Goal: Communication & Community: Ask a question

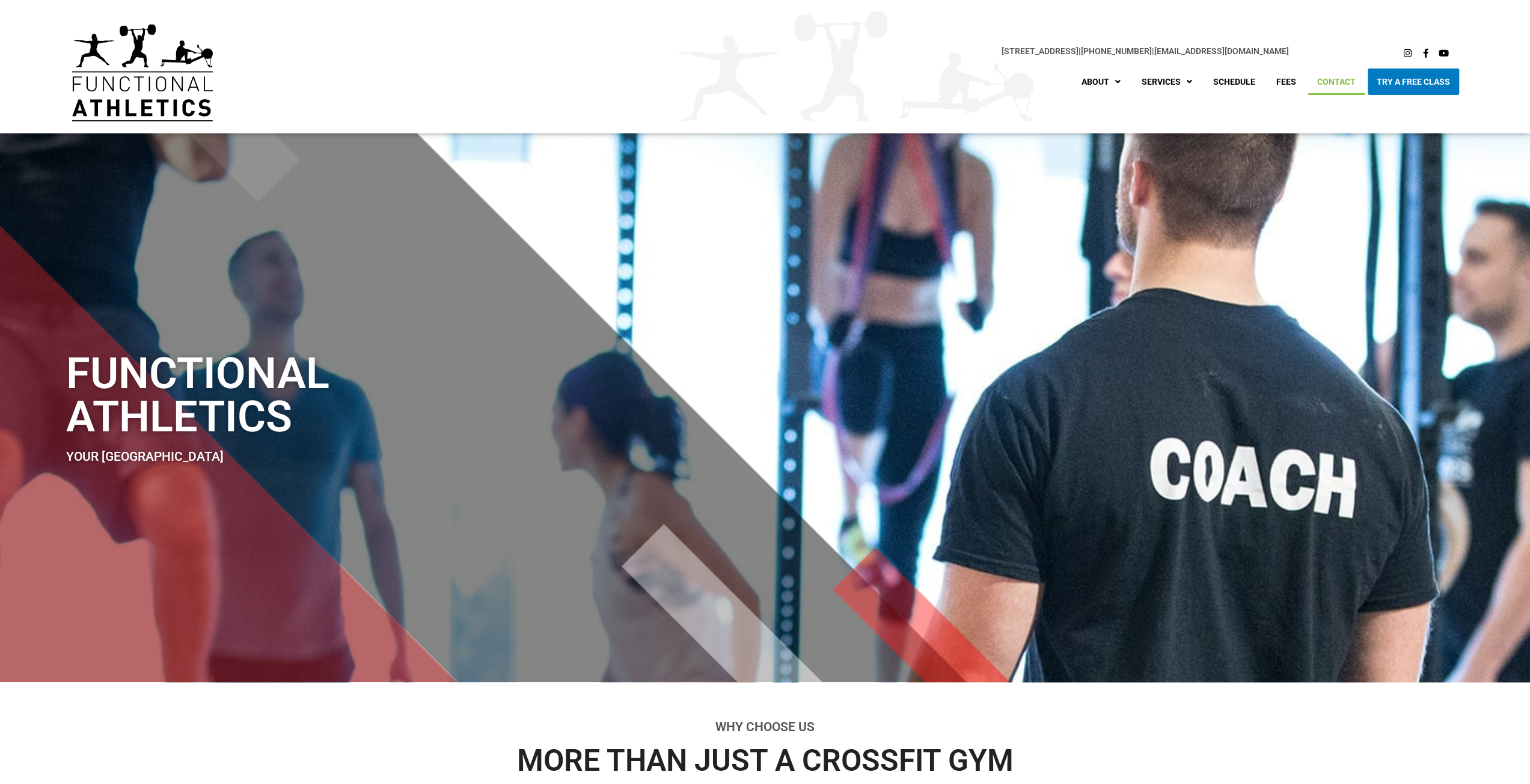
click at [1330, 82] on link "Contact" at bounding box center [1336, 82] width 57 height 26
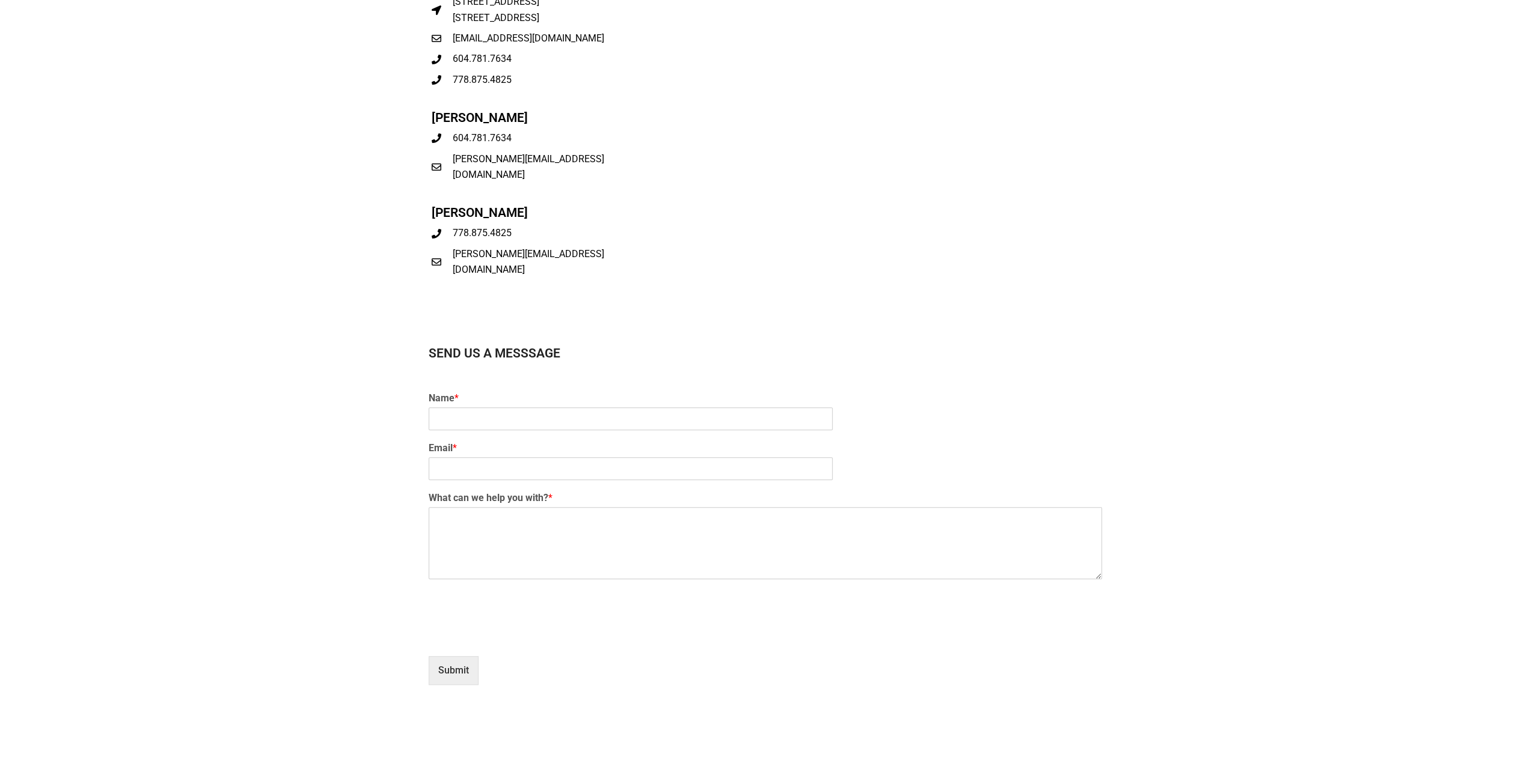
scroll to position [751, 0]
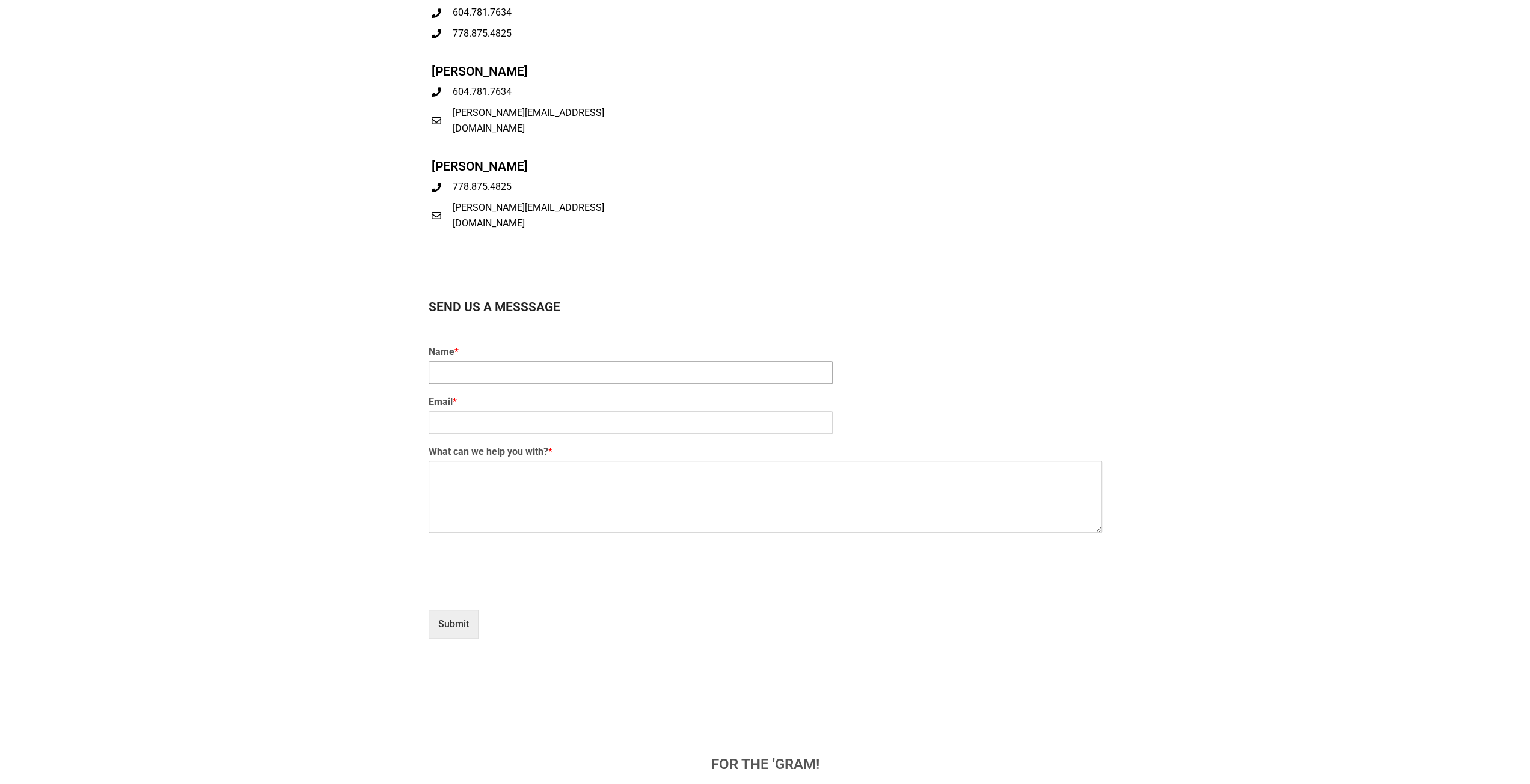
click at [577, 375] on input "Name *" at bounding box center [630, 372] width 404 height 23
type input "[PERSON_NAME]"
type input "[EMAIL_ADDRESS][DOMAIN_NAME]"
drag, startPoint x: 618, startPoint y: 481, endPoint x: 421, endPoint y: 484, distance: 197.0
click at [426, 482] on div "Send Us A Messsage Name * [PERSON_NAME] Email * [EMAIL_ADDRESS][DOMAIN_NAME] Wh…" at bounding box center [765, 477] width 685 height 364
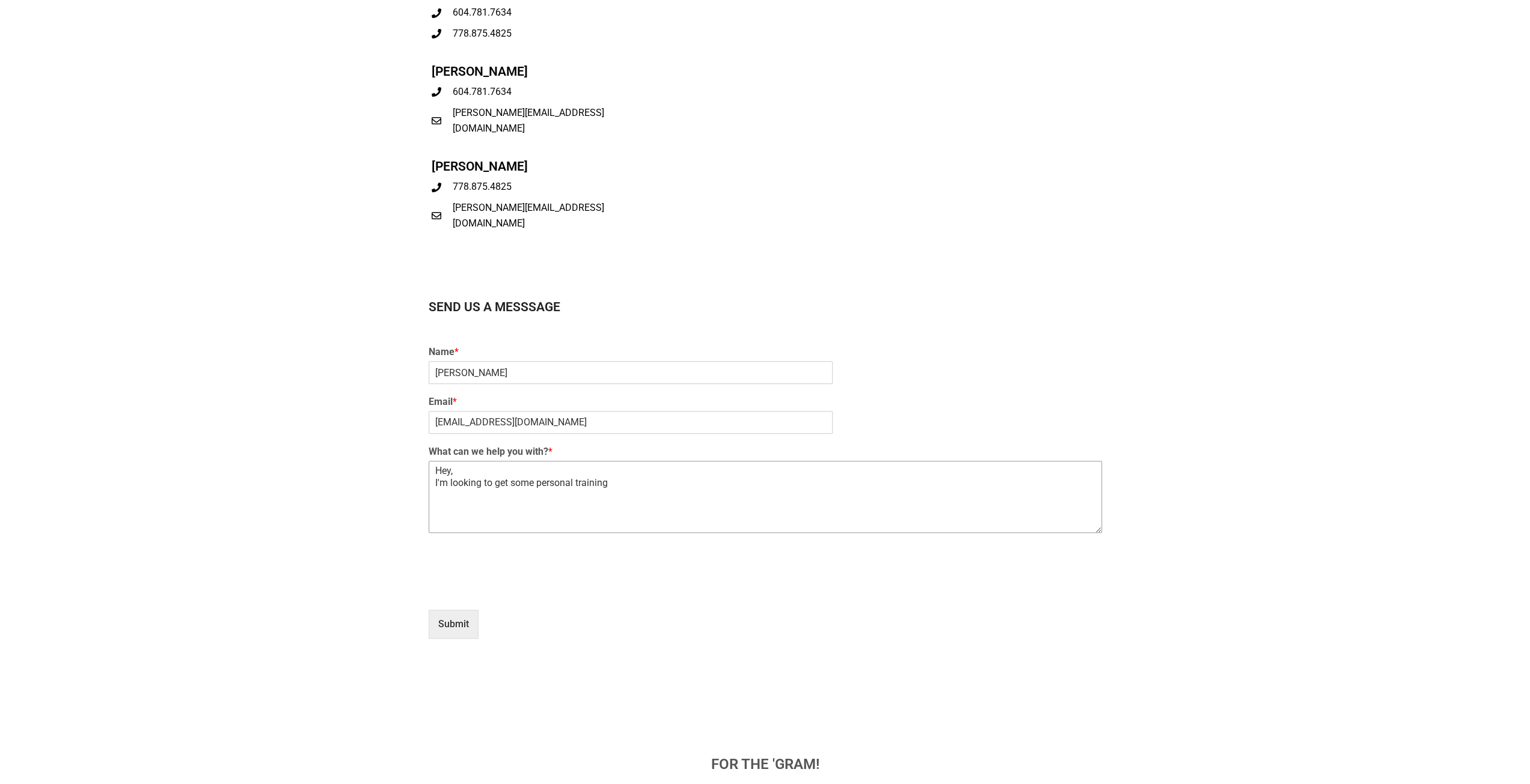
paste textarea "I’m hoping to shed some weight and get healthier. I’m thinking of starting with…"
click at [439, 483] on textarea "Hey, I’m hoping to shed some weight and get healthier. I’m thinking of starting…" at bounding box center [765, 496] width 673 height 72
drag, startPoint x: 440, startPoint y: 484, endPoint x: 429, endPoint y: 481, distance: 11.4
click at [433, 482] on textarea "Hey, I’m hoping to shed some weight and get healthier. I’m thinking of starting…" at bounding box center [765, 496] width 673 height 72
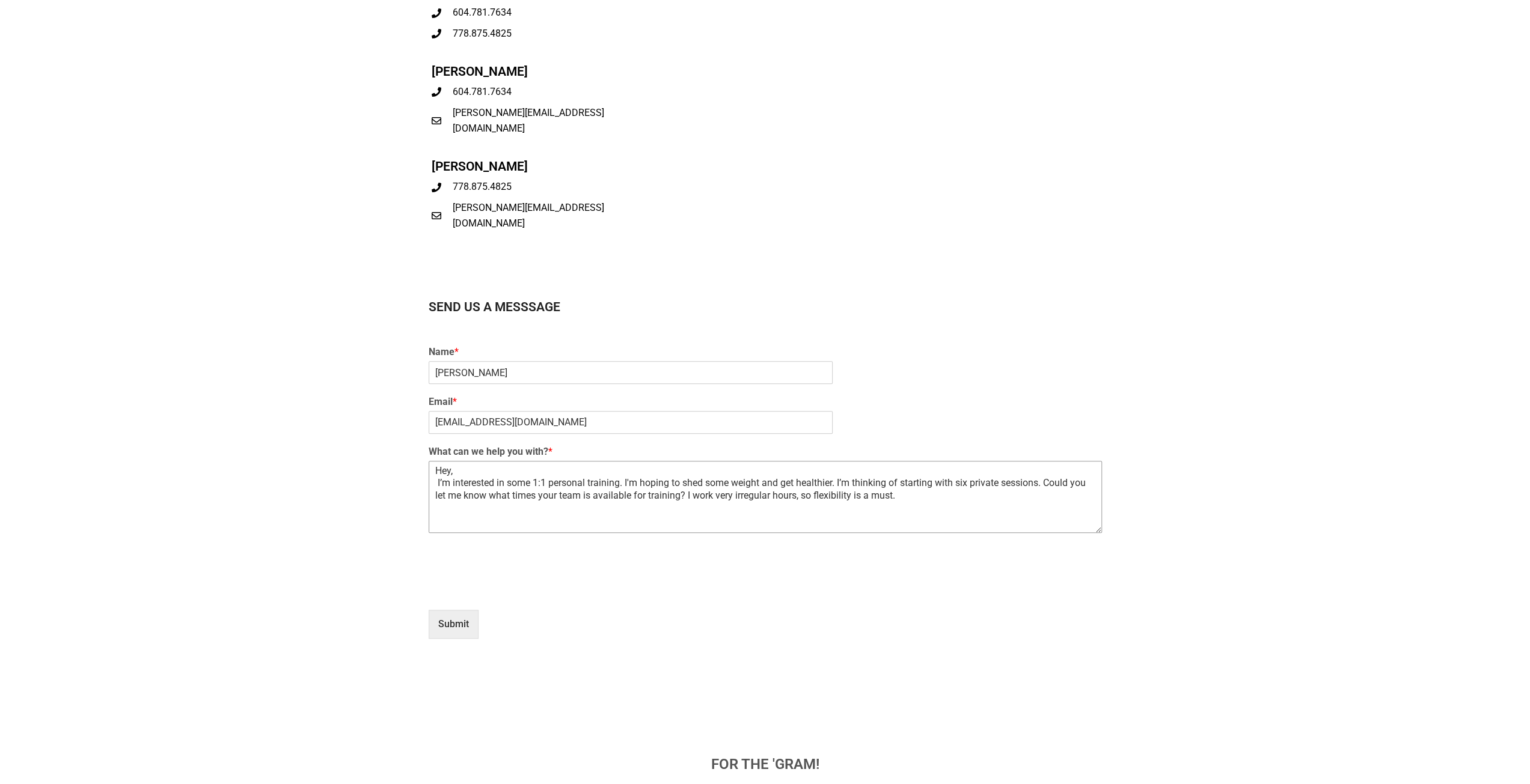
drag, startPoint x: 846, startPoint y: 484, endPoint x: 1039, endPoint y: 486, distance: 193.0
click at [1044, 486] on textarea "Hey, I’m interested in some 1:1 personal training. I'm hoping to shed some weig…" at bounding box center [765, 496] width 673 height 72
drag, startPoint x: 711, startPoint y: 494, endPoint x: 714, endPoint y: 485, distance: 9.5
click at [714, 495] on textarea "Hey, I’m interested in some 1:1 personal training. I'm hoping to shed some weig…" at bounding box center [765, 496] width 673 height 72
drag, startPoint x: 450, startPoint y: 473, endPoint x: 460, endPoint y: 468, distance: 11.2
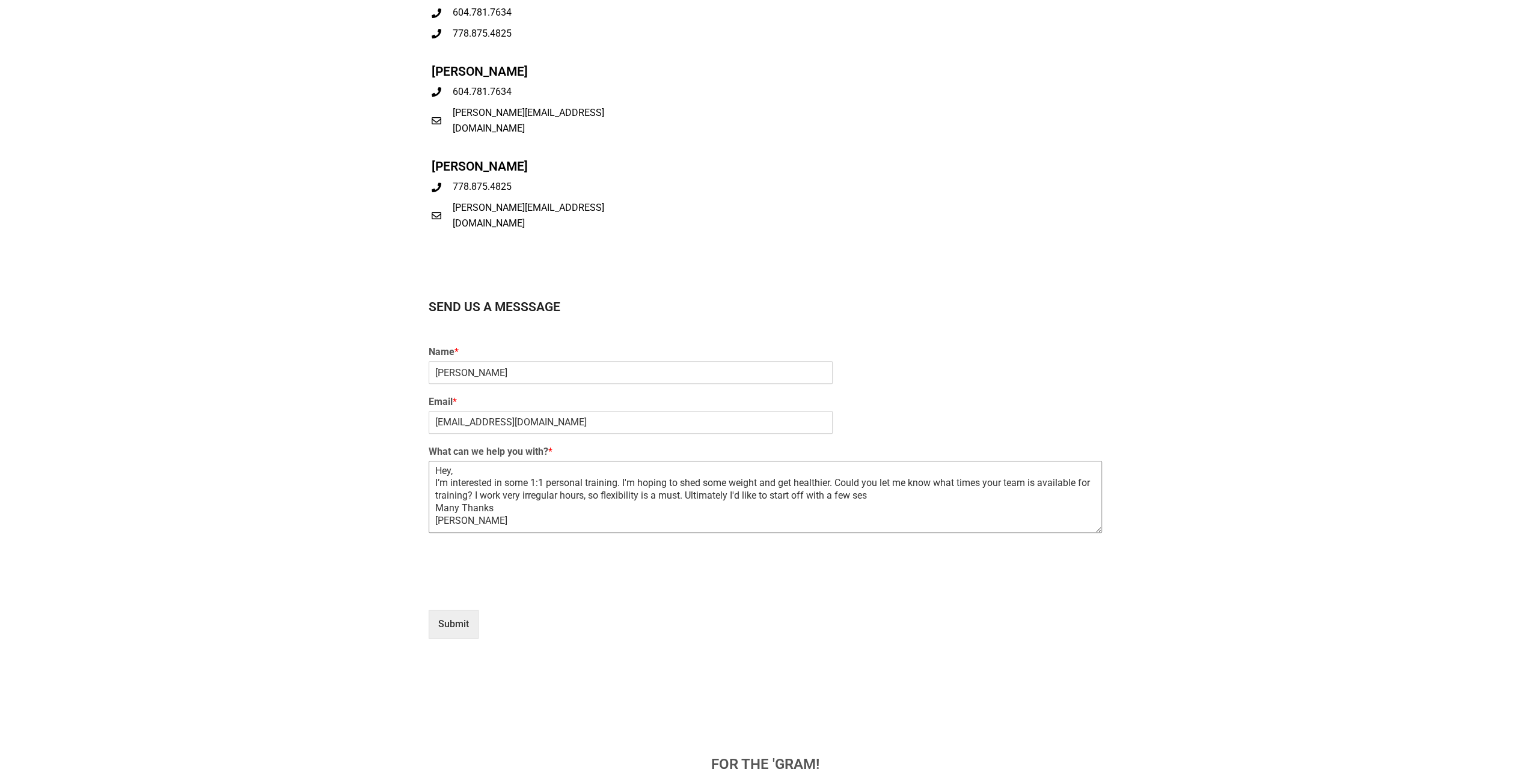
click at [450, 473] on textarea "Hey, I’m interested in some 1:1 personal training. I'm hoping to shed some weig…" at bounding box center [765, 496] width 673 height 72
click at [865, 498] on textarea "Hey guys, I’m interested in some 1:1 personal training. I'm hoping to shed some…" at bounding box center [765, 496] width 673 height 72
click at [879, 498] on textarea "Hey guys, I’m interested in some 1:1 personal training. I'm hoping to shed some…" at bounding box center [765, 496] width 673 height 72
click at [551, 482] on textarea "Hey guys, I’m interested in some 1:1 personal training. I'm hoping to shed some…" at bounding box center [765, 496] width 673 height 72
drag, startPoint x: 694, startPoint y: 495, endPoint x: 666, endPoint y: 494, distance: 28.0
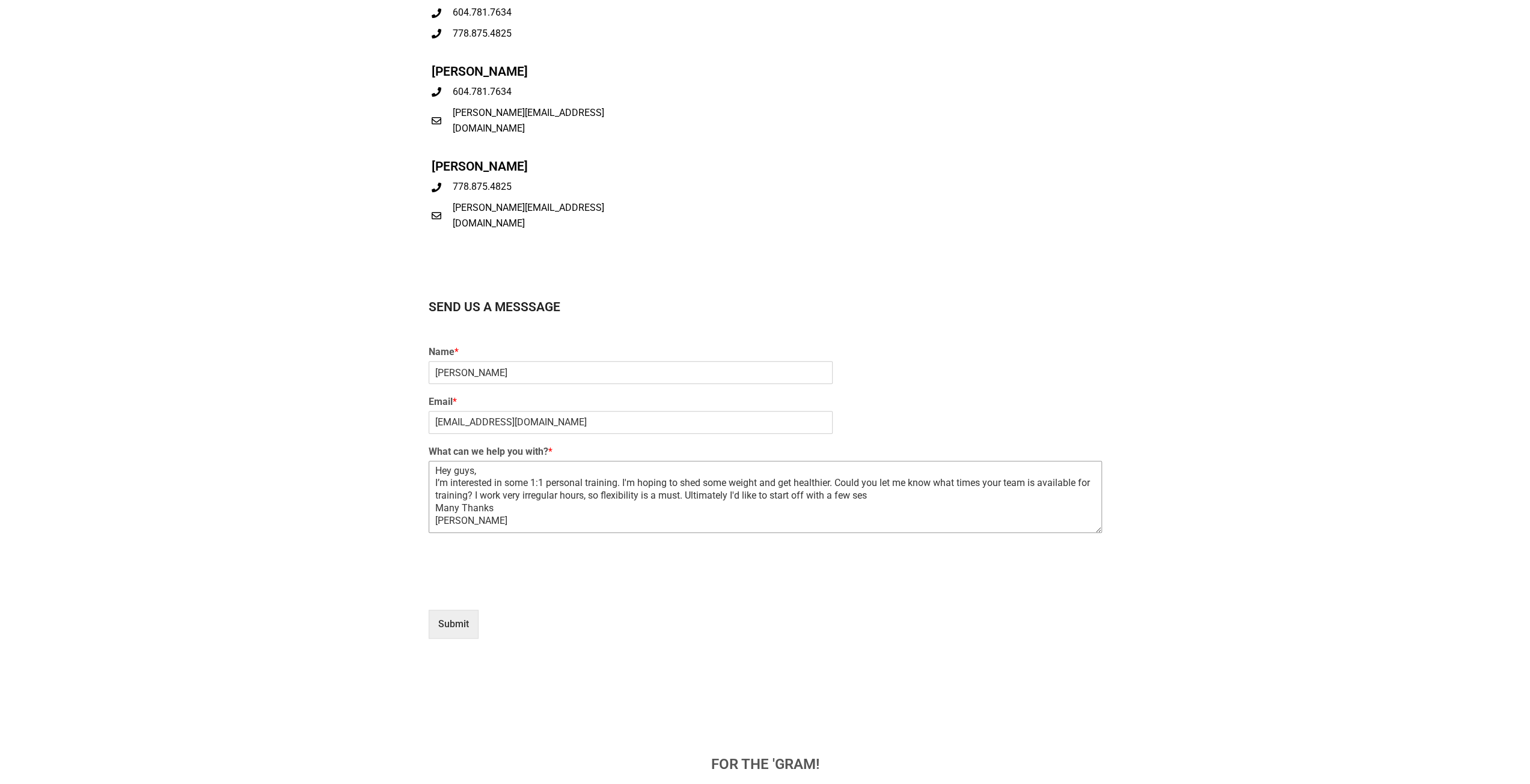
click at [666, 494] on textarea "Hey guys, I’m interested in some 1:1 personal training. I'm hoping to shed some…" at bounding box center [765, 496] width 673 height 72
drag, startPoint x: 500, startPoint y: 493, endPoint x: 515, endPoint y: 489, distance: 15.5
click at [499, 493] on textarea "Hey guys, I’m interested in some 1:1 personal training. I'm hoping to shed some…" at bounding box center [765, 496] width 673 height 72
click at [489, 473] on textarea "Hey guys, I’m interested in some 1:1 personal training. I'm hoping to shed some…" at bounding box center [765, 496] width 673 height 72
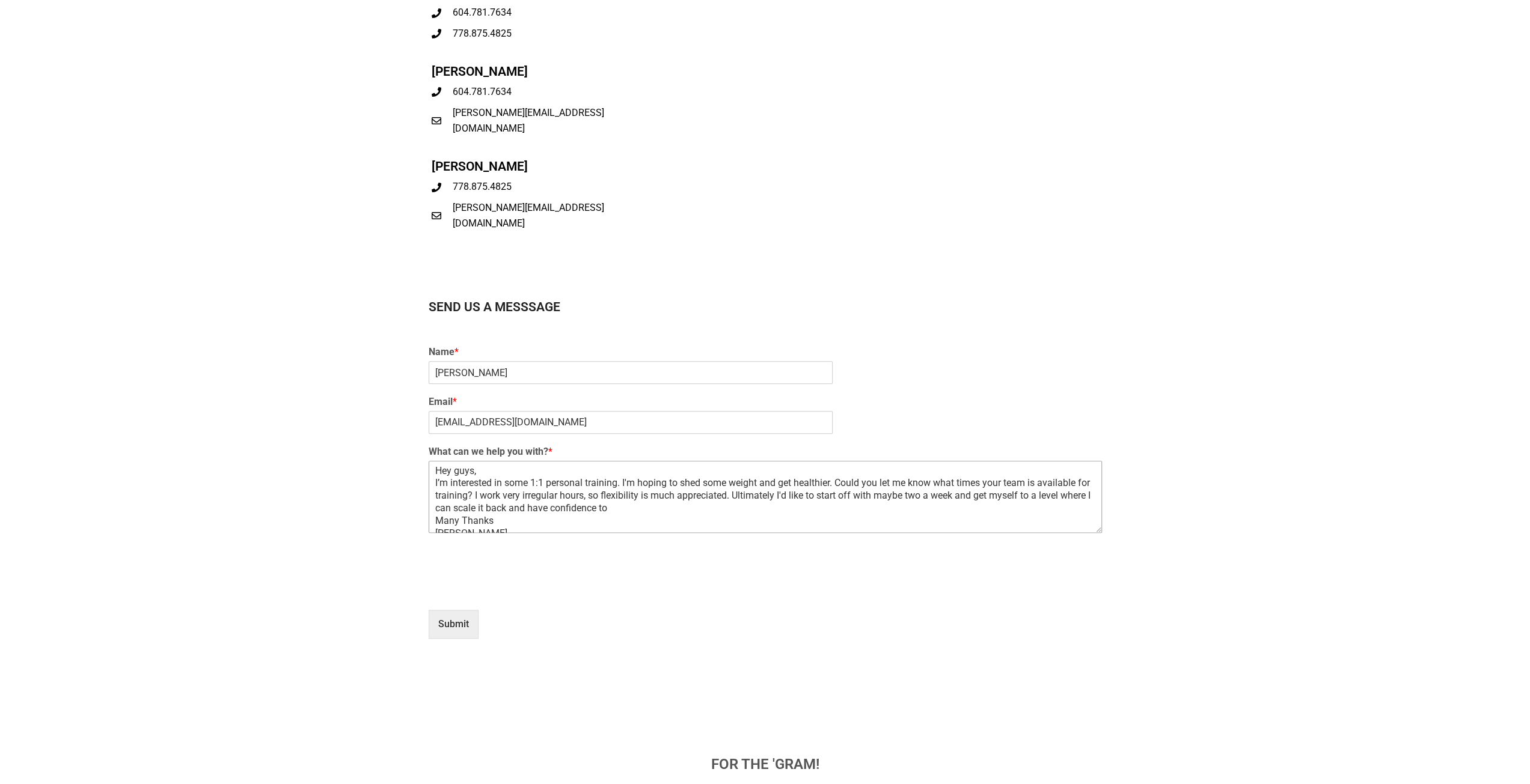
drag, startPoint x: 500, startPoint y: 486, endPoint x: 575, endPoint y: 499, distance: 76.1
click at [575, 495] on textarea "Hey guys, I’m interested in some 1:1 personal training. I'm hoping to shed some…" at bounding box center [765, 496] width 673 height 72
click at [641, 501] on textarea "Hey guys, I’m interested in some 1:1 personal training. I'm hoping to shed some…" at bounding box center [765, 496] width 673 height 72
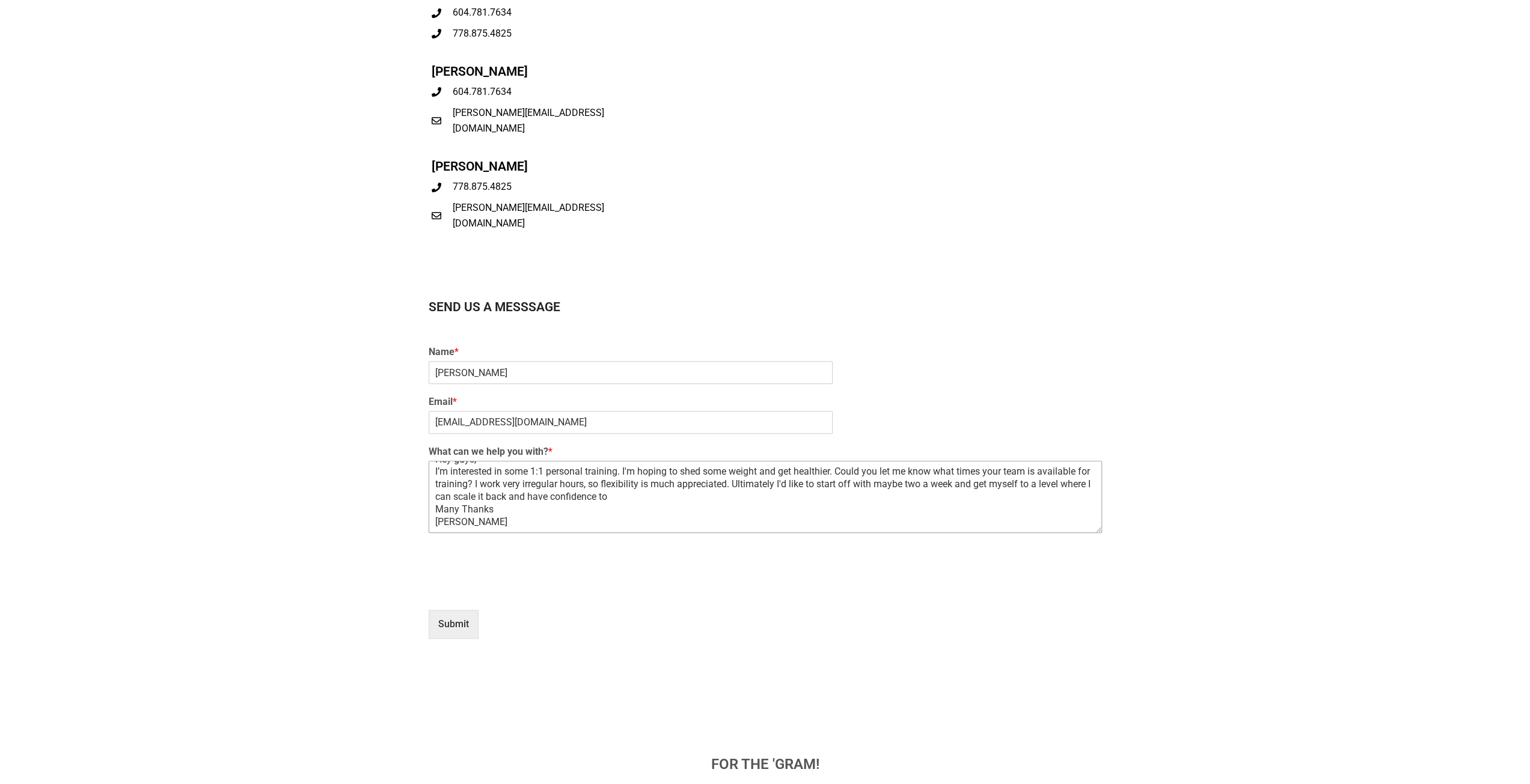
scroll to position [23, 0]
drag, startPoint x: 516, startPoint y: 496, endPoint x: 538, endPoint y: 494, distance: 22.1
click at [538, 490] on textarea "Hey guys, I’m interested in some 1:1 personal training. I'm hoping to shed some…" at bounding box center [765, 496] width 673 height 72
click at [679, 489] on textarea "Hey guys, I’m interested in some 1:1 personal training. I'm hoping to shed some…" at bounding box center [765, 496] width 673 height 72
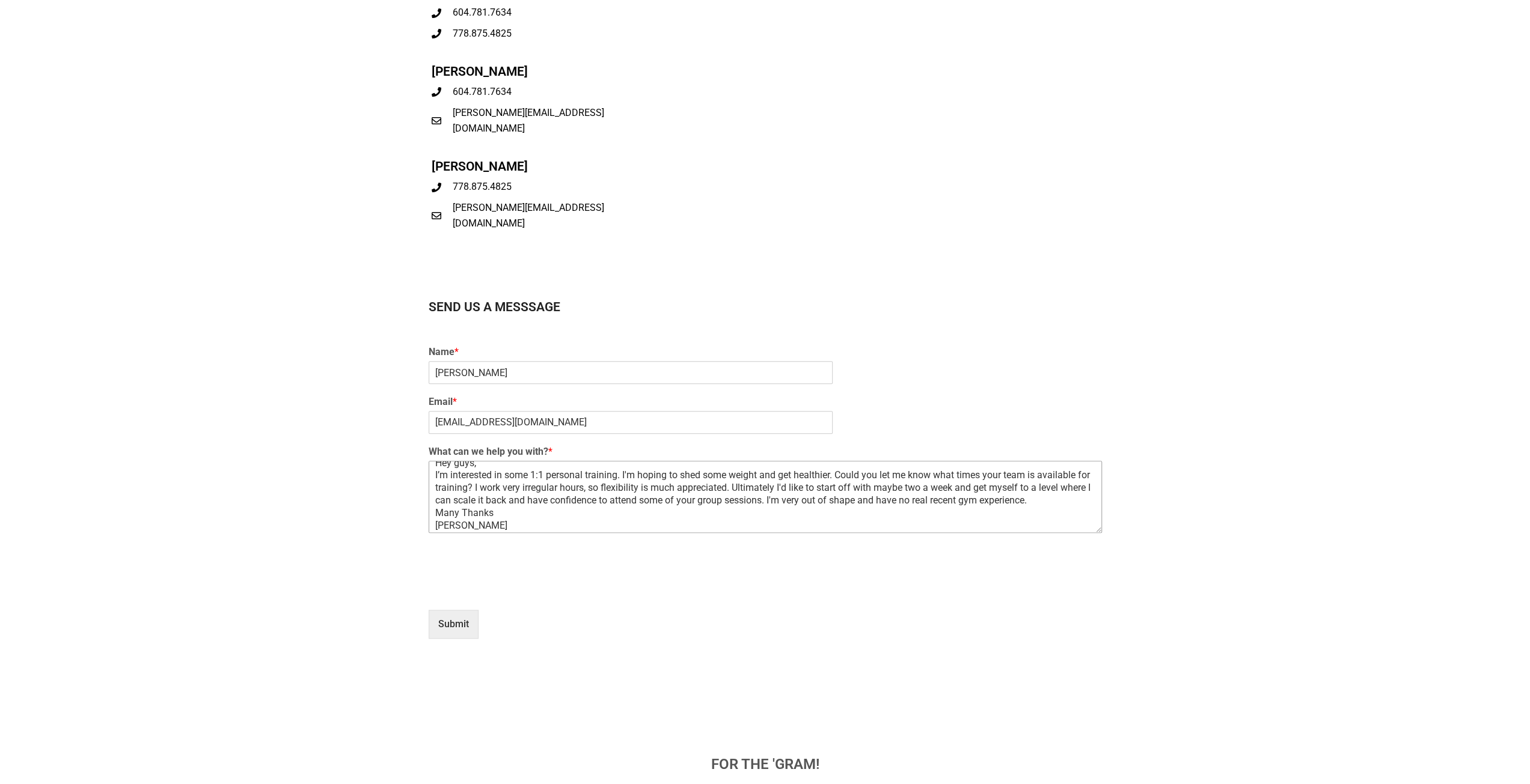
scroll to position [9, 0]
click at [1065, 367] on div "Name * [PERSON_NAME]" at bounding box center [765, 365] width 673 height 50
drag, startPoint x: 480, startPoint y: 487, endPoint x: 449, endPoint y: 486, distance: 31.0
click at [450, 487] on textarea "Hey guys, I’m interested in some 1:1 personal training. I'm hoping to shed some…" at bounding box center [765, 496] width 673 height 72
click at [759, 485] on textarea "Hey guys, I’m interested in some 1:1 personal training. I'm hoping to shed some…" at bounding box center [765, 496] width 673 height 72
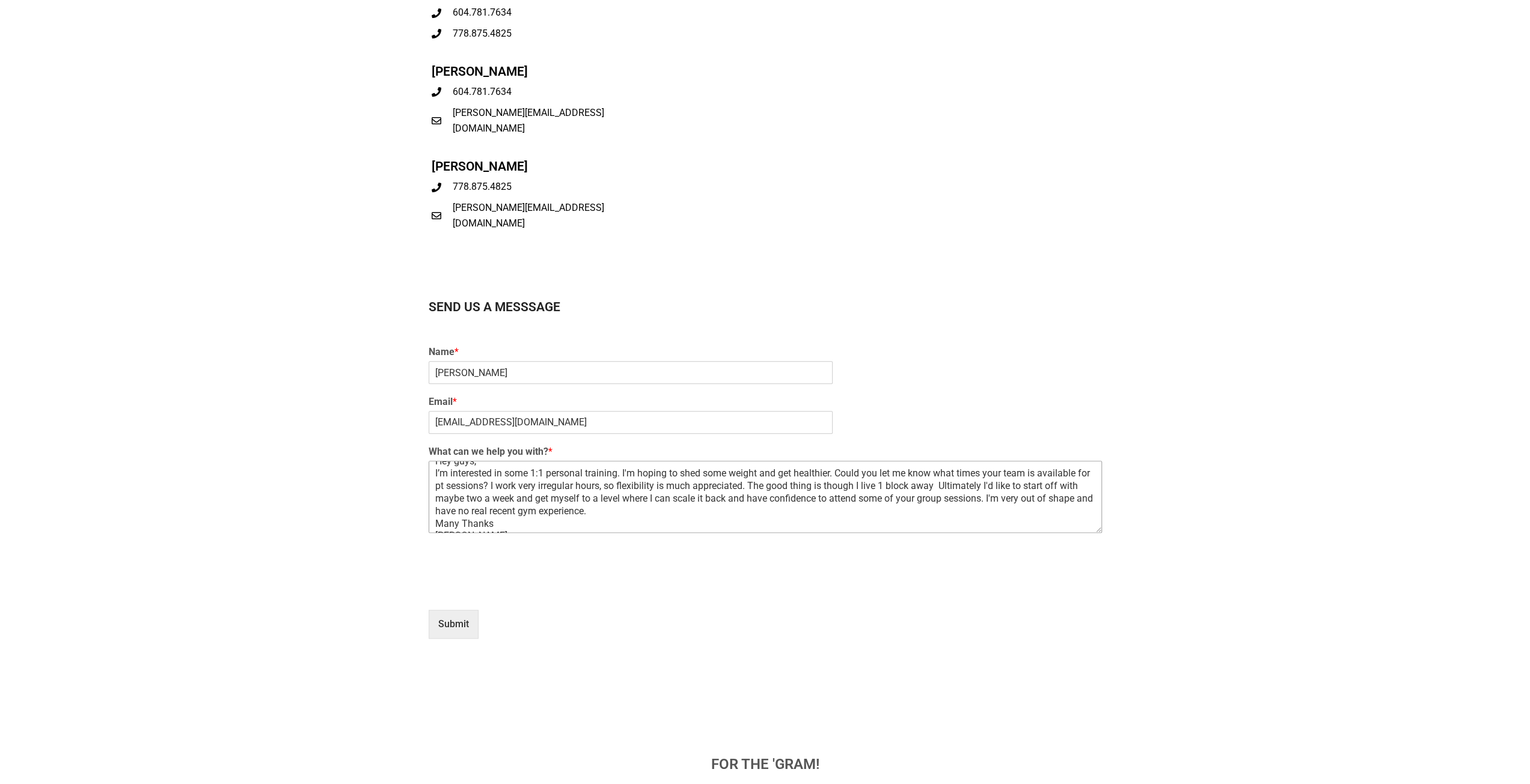
drag, startPoint x: 457, startPoint y: 486, endPoint x: 450, endPoint y: 486, distance: 7.0
click at [450, 486] on textarea "Hey guys, I’m interested in some 1:1 personal training. I'm hoping to shed some…" at bounding box center [765, 496] width 673 height 72
drag, startPoint x: 942, startPoint y: 487, endPoint x: 945, endPoint y: 493, distance: 6.7
click at [942, 487] on textarea "Hey guys, I’m interested in some 1:1 personal training. I'm hoping to shed some…" at bounding box center [765, 496] width 673 height 72
drag, startPoint x: 951, startPoint y: 487, endPoint x: 957, endPoint y: 497, distance: 11.7
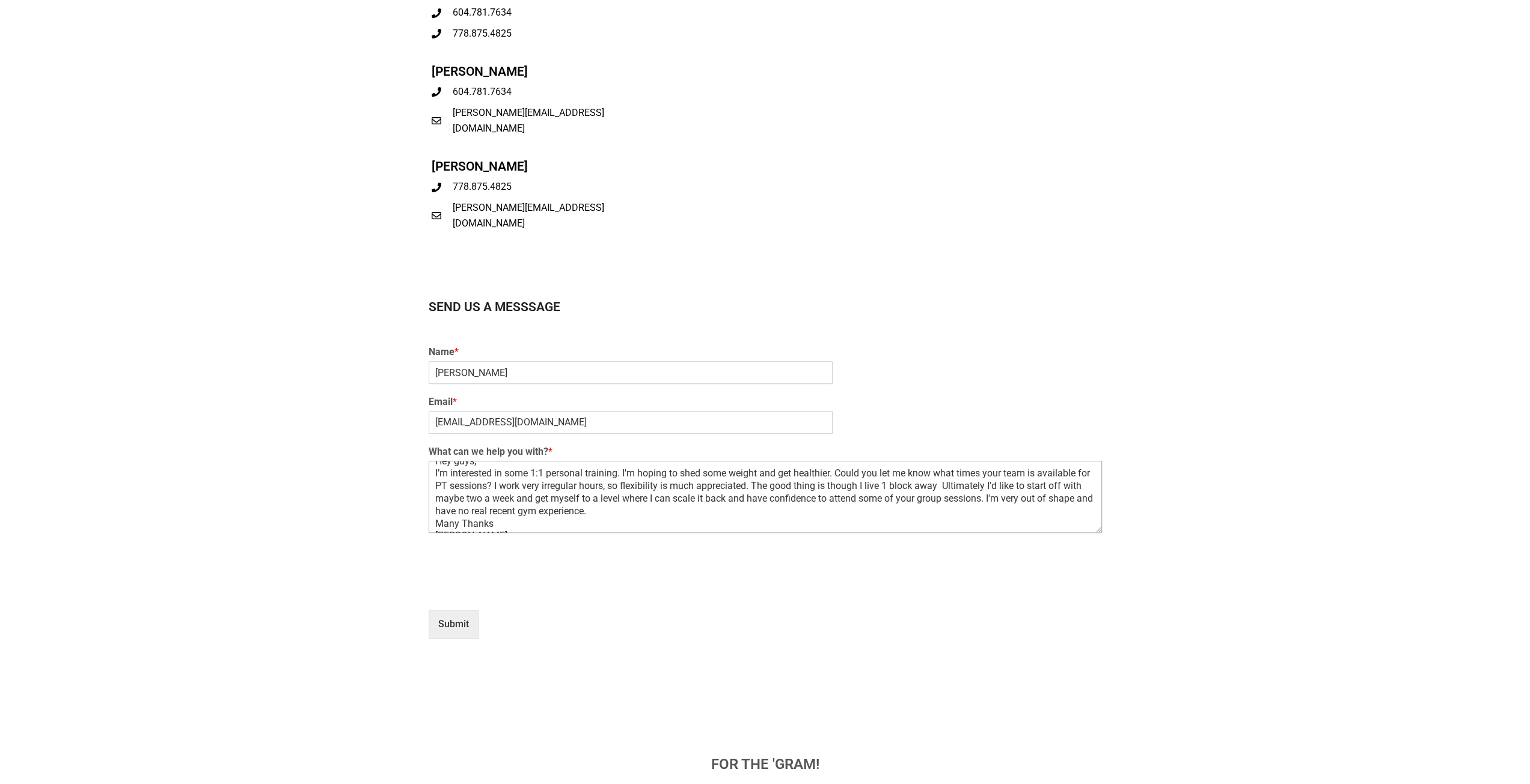
click at [952, 487] on textarea "Hey guys, I’m interested in some 1:1 personal training. I'm hoping to shed some…" at bounding box center [765, 496] width 673 height 72
click at [860, 512] on textarea "Hey guys, I’m interested in some 1:1 personal training. I'm hoping to shed some…" at bounding box center [765, 496] width 673 height 72
drag, startPoint x: 851, startPoint y: 511, endPoint x: 726, endPoint y: 518, distance: 125.2
click at [735, 512] on textarea "Hey guys, I’m interested in some 1:1 personal training. I'm hoping to shed some…" at bounding box center [765, 496] width 673 height 72
click at [914, 511] on textarea "Hey guys, I’m interested in some 1:1 personal training. I'm hoping to shed some…" at bounding box center [765, 496] width 673 height 72
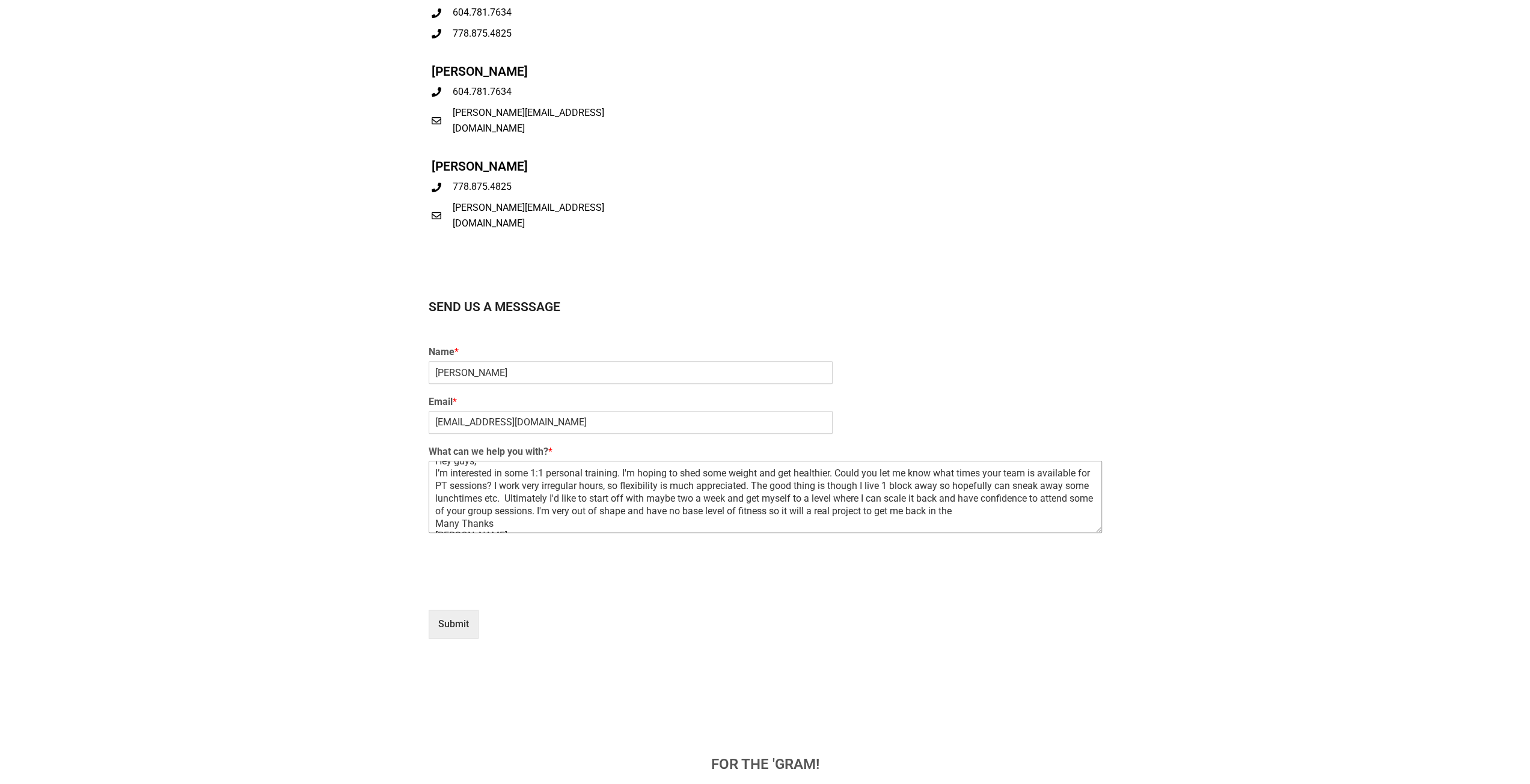
drag, startPoint x: 511, startPoint y: 487, endPoint x: 700, endPoint y: 489, distance: 189.0
click at [762, 479] on textarea "Hey guys, I’m interested in some 1:1 personal training. I'm hoping to shed some…" at bounding box center [765, 496] width 673 height 72
click at [635, 503] on textarea "Hey guys, I’m interested in some 1:1 personal training. I'm hoping to shed some…" at bounding box center [765, 496] width 673 height 72
click at [521, 501] on textarea "Hey guys, I’m interested in some 1:1 personal training. I'm hoping to shed some…" at bounding box center [765, 496] width 673 height 72
click at [506, 499] on textarea "Hey guys, I’m interested in some 1:1 personal training. I'm hoping to shed some…" at bounding box center [765, 496] width 673 height 72
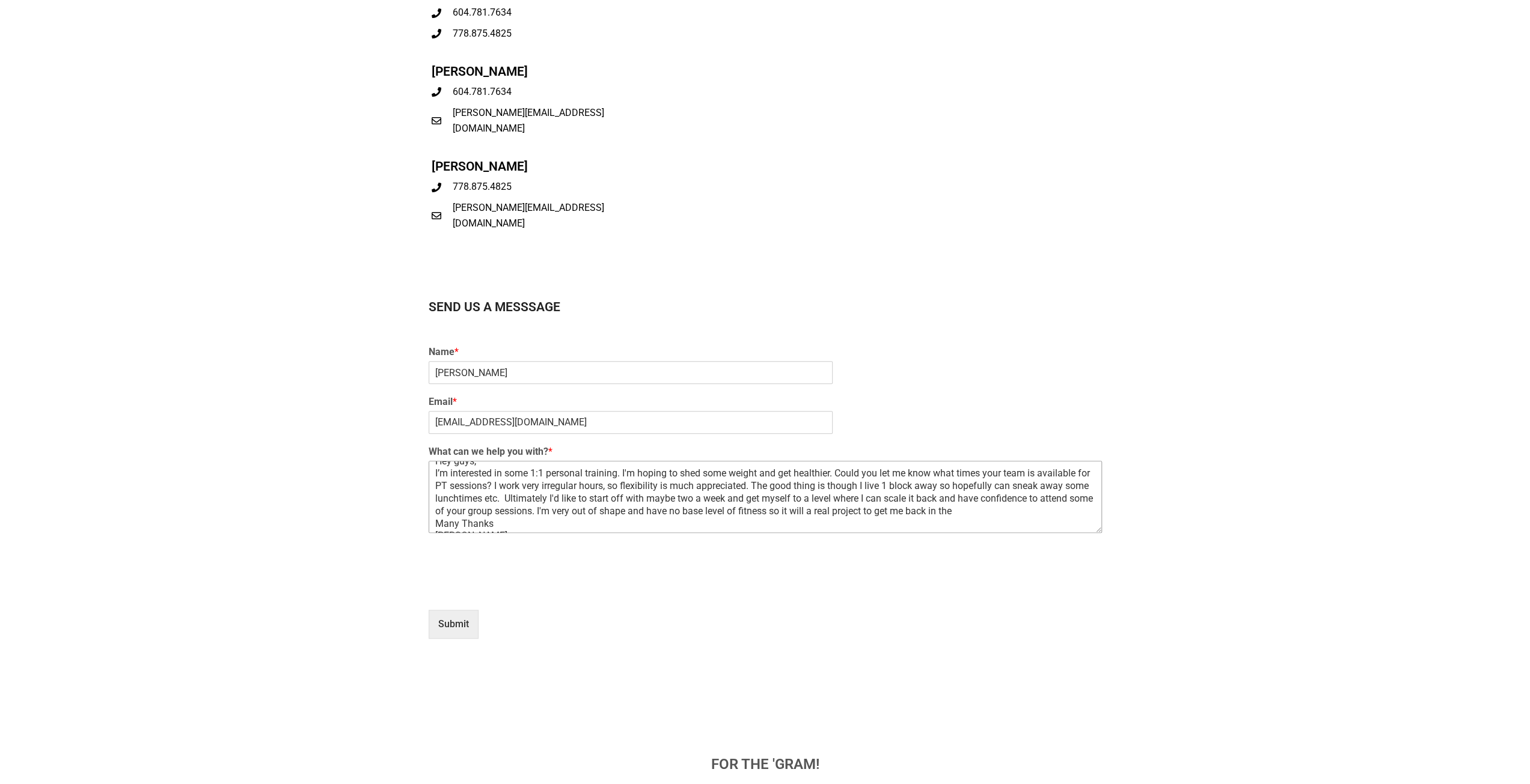
click at [459, 500] on textarea "Hey guys, I’m interested in some 1:1 personal training. I'm hoping to shed some…" at bounding box center [765, 496] width 673 height 72
click at [484, 501] on textarea "Hey guys, I’m interested in some 1:1 personal training. I'm hoping to shed some…" at bounding box center [765, 496] width 673 height 72
click at [482, 500] on textarea "Hey guys, I’m interested in some 1:1 personal training. I'm hoping to shed some…" at bounding box center [765, 496] width 673 height 72
drag, startPoint x: 899, startPoint y: 511, endPoint x: 1072, endPoint y: 513, distance: 173.0
click at [1076, 513] on textarea "Hey guys, I’m interested in some 1:1 personal training. I'm hoping to shed some…" at bounding box center [765, 496] width 673 height 72
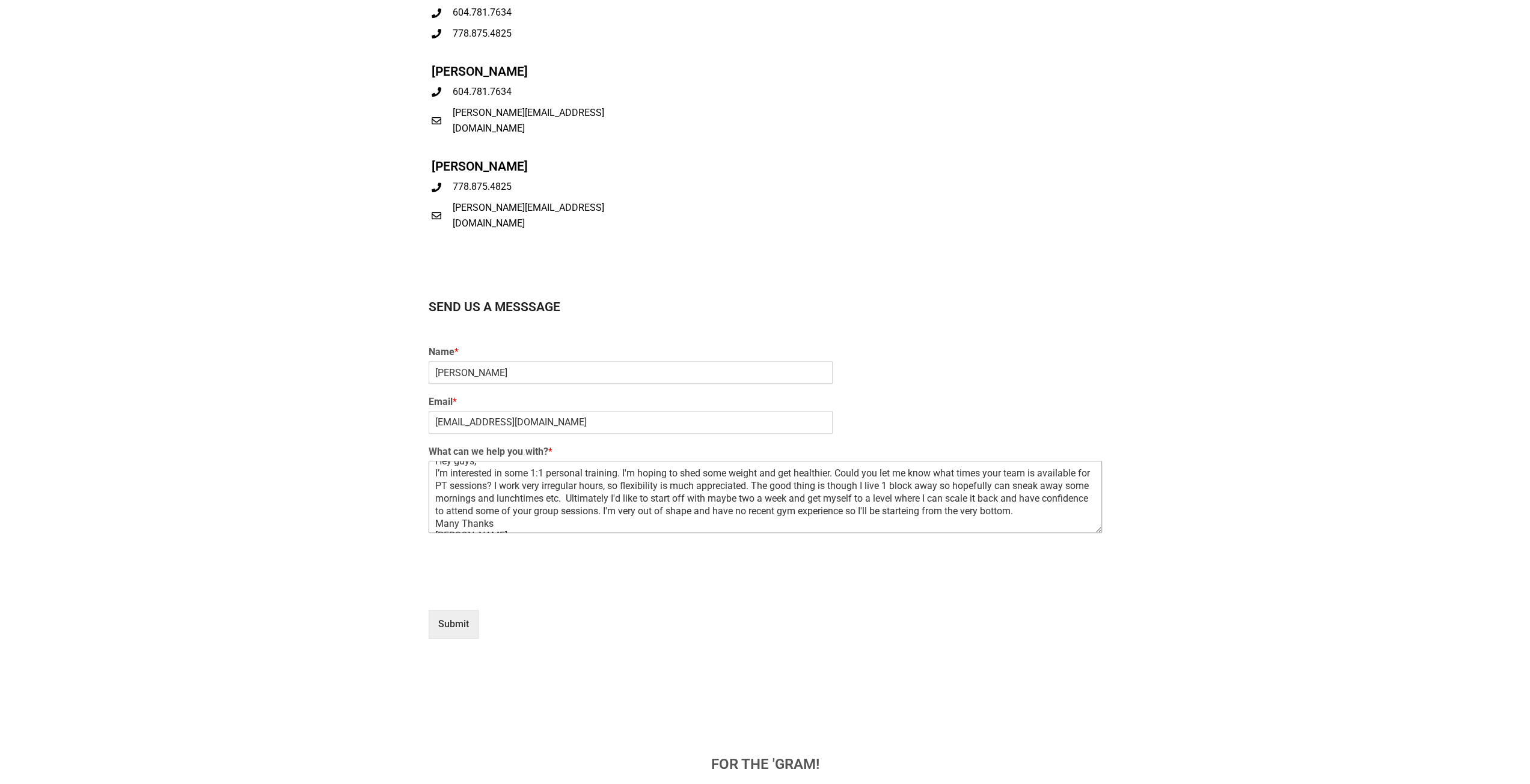
click at [957, 510] on textarea "Hey guys, I’m interested in some 1:1 personal training. I'm hoping to shed some…" at bounding box center [765, 496] width 673 height 72
click at [759, 473] on textarea "Hey guys, I’m interested in some 1:1 personal training. I'm hoping to shed some…" at bounding box center [765, 496] width 673 height 72
click at [841, 467] on textarea "Hey guys, I’m interested in some 1:1 personal training. I'm hoping to shed some…" at bounding box center [765, 496] width 673 height 72
click at [845, 476] on textarea "Hey guys, I’m interested in some 1:1 personal training. I'm hoping to shed some…" at bounding box center [765, 496] width 673 height 72
click at [325, 432] on section "Send Us A Messsage Name * [PERSON_NAME] Email * [EMAIL_ADDRESS][DOMAIN_NAME] Wh…" at bounding box center [765, 483] width 1530 height 437
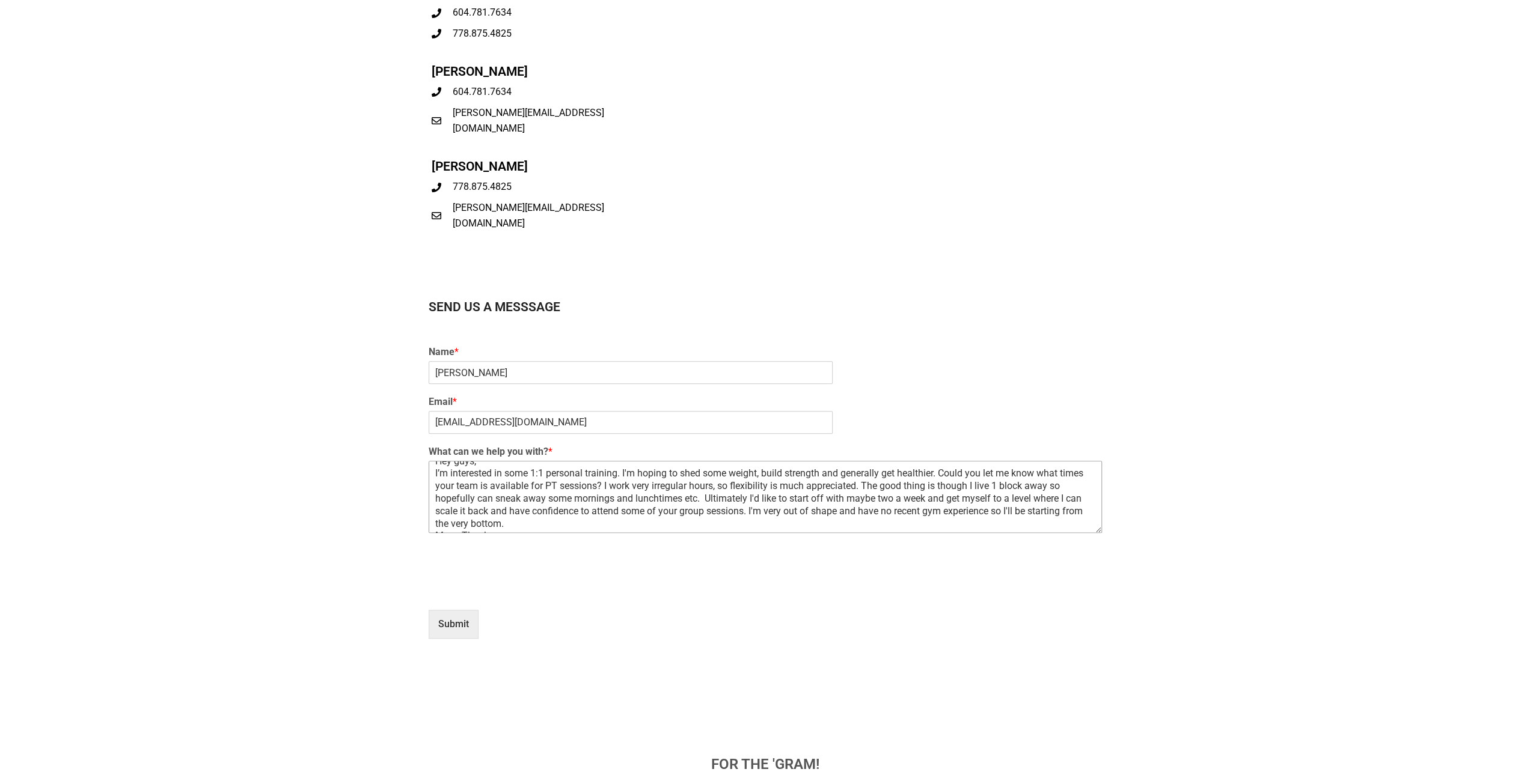
drag, startPoint x: 674, startPoint y: 486, endPoint x: 660, endPoint y: 484, distance: 14.1
click at [660, 484] on textarea "Hey guys, I’m interested in some 1:1 personal training. I'm hoping to shed some…" at bounding box center [765, 496] width 673 height 72
drag, startPoint x: 716, startPoint y: 499, endPoint x: 694, endPoint y: 483, distance: 27.2
click at [716, 499] on textarea "Hey guys, I’m interested in some 1:1 personal training. I'm hoping to shed some…" at bounding box center [765, 496] width 673 height 72
click at [536, 524] on textarea "Hey guys, I’m interested in some 1:1 personal training. I'm hoping to shed some…" at bounding box center [765, 496] width 673 height 72
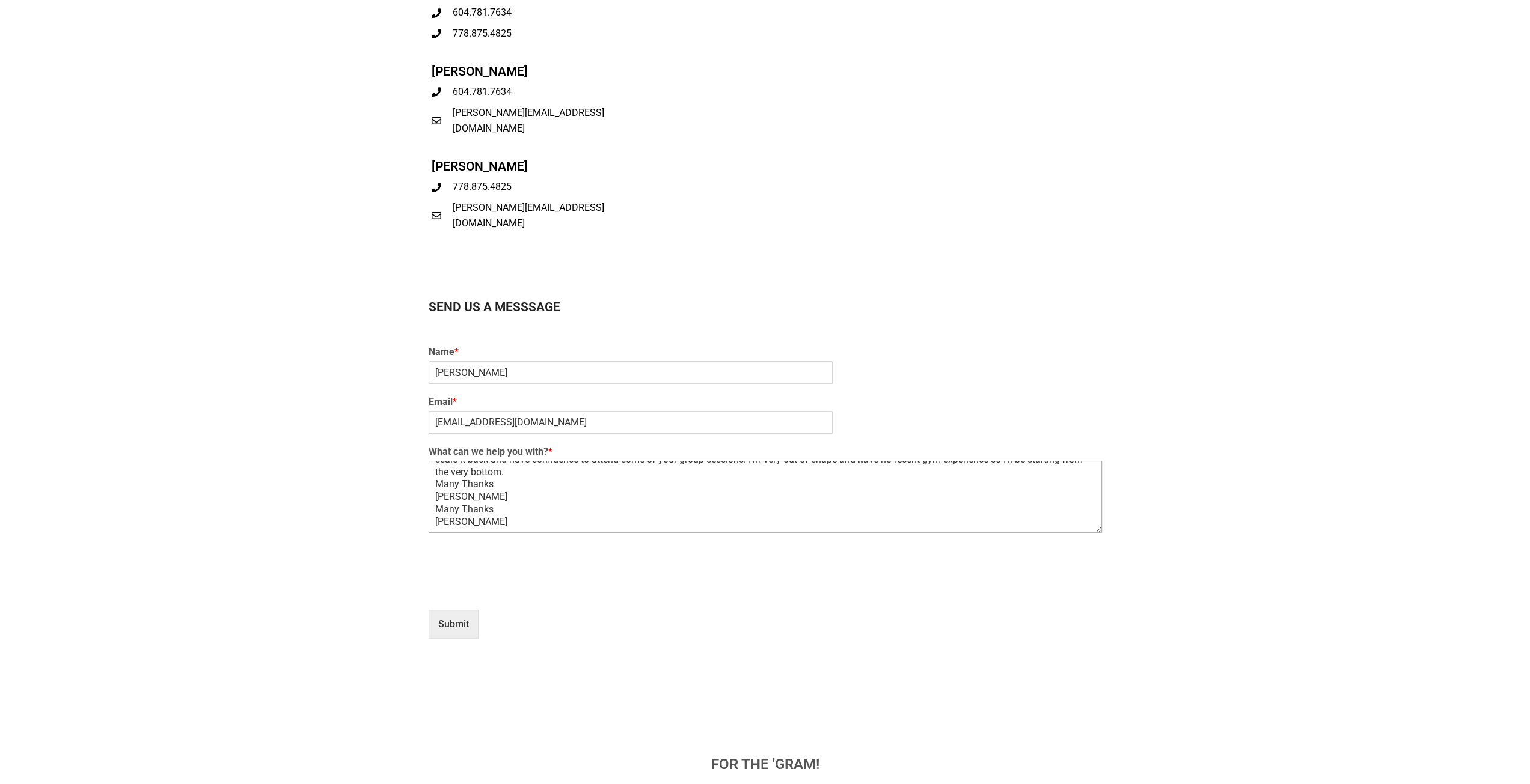
scroll to position [65, 0]
drag, startPoint x: 454, startPoint y: 520, endPoint x: 422, endPoint y: 509, distance: 33.8
click at [429, 509] on textarea "Hey guys, I’m interested in some 1:1 personal training. I'm hoping to shed some…" at bounding box center [765, 496] width 673 height 72
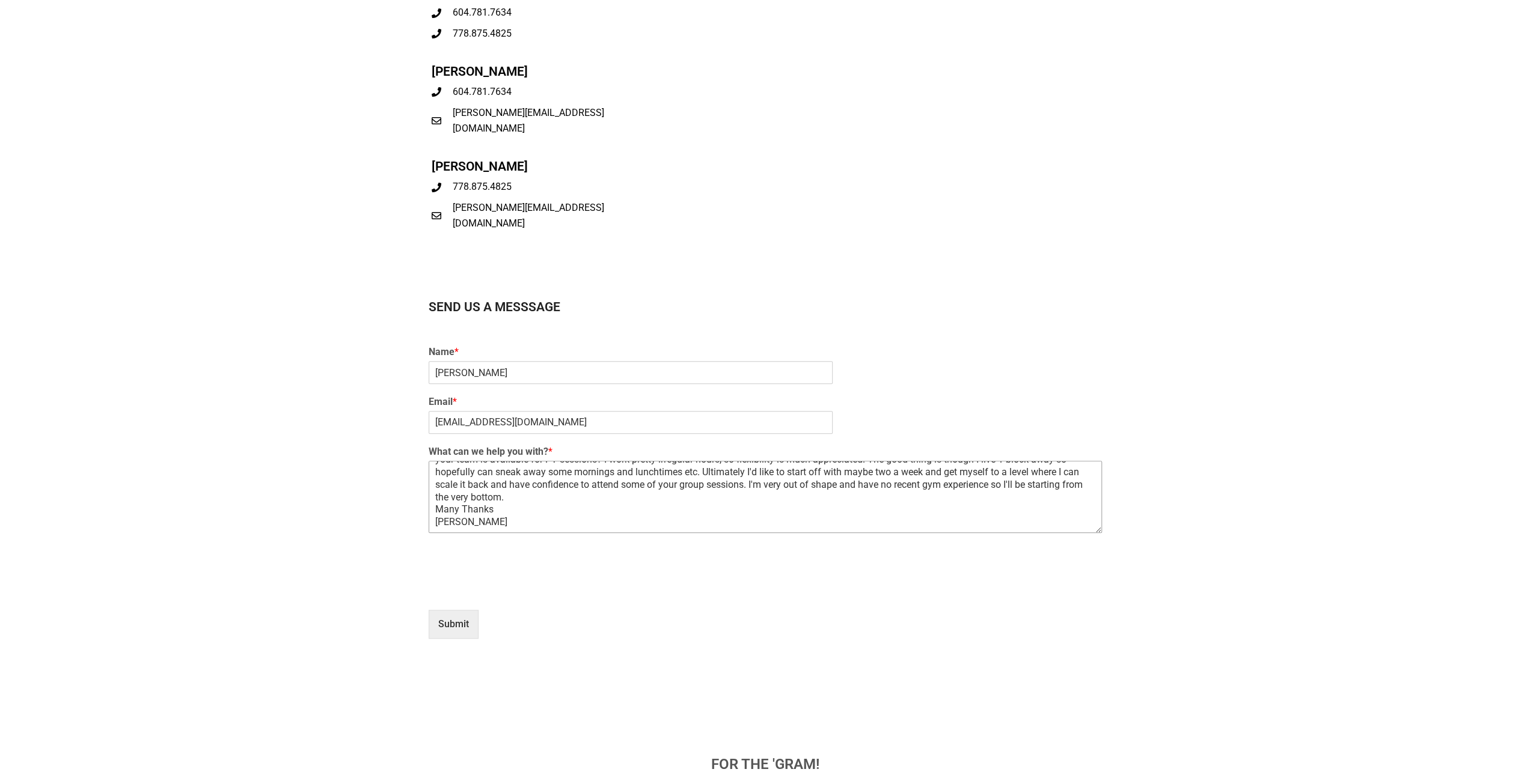
scroll to position [61, 0]
type textarea "Hey guys, I’m interested in some 1:1 personal training. I'm hoping to shed some…"
type input "1"
click at [460, 624] on button "Submit" at bounding box center [454, 624] width 50 height 29
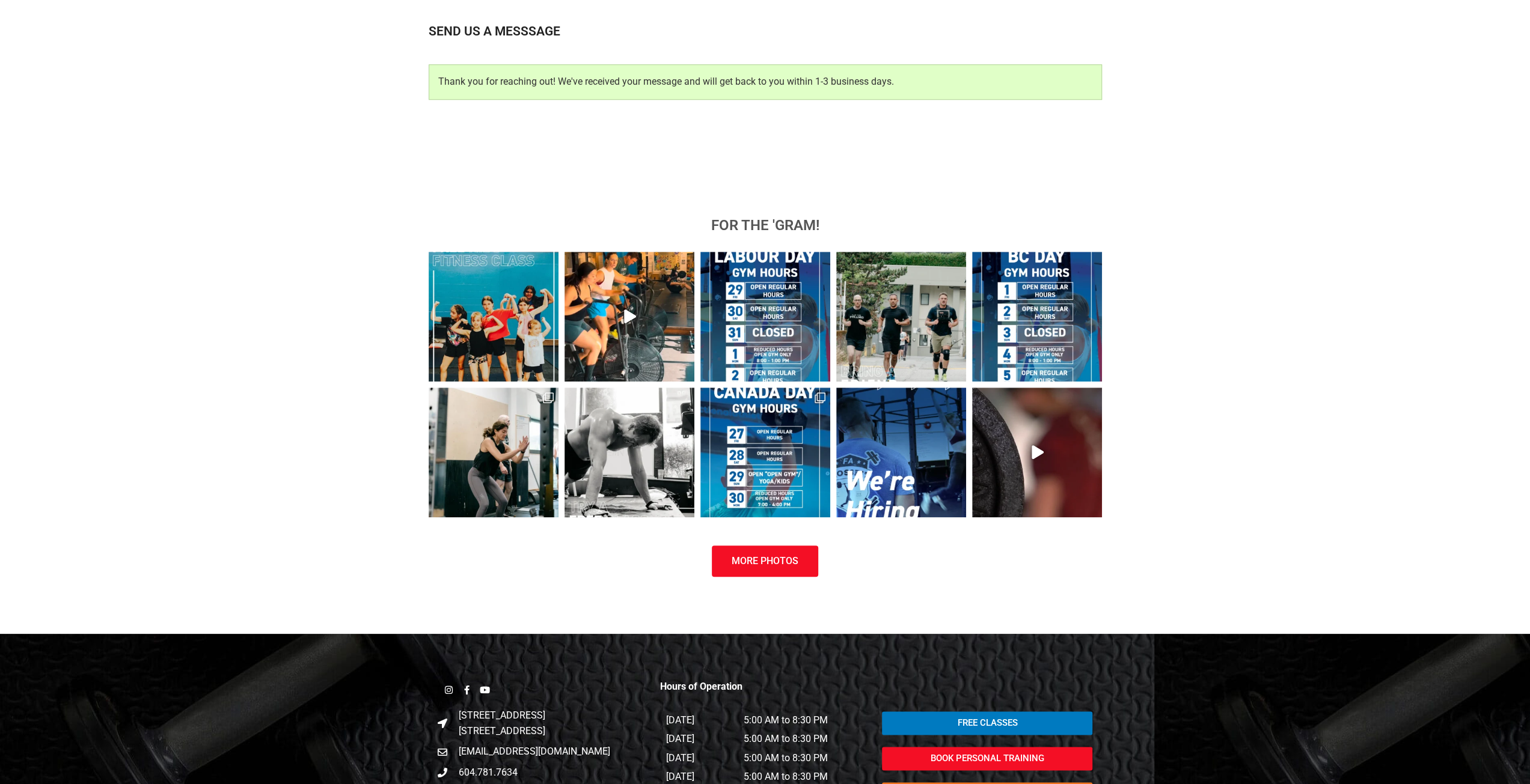
scroll to position [1032, 0]
